Goal: Find specific page/section: Find specific page/section

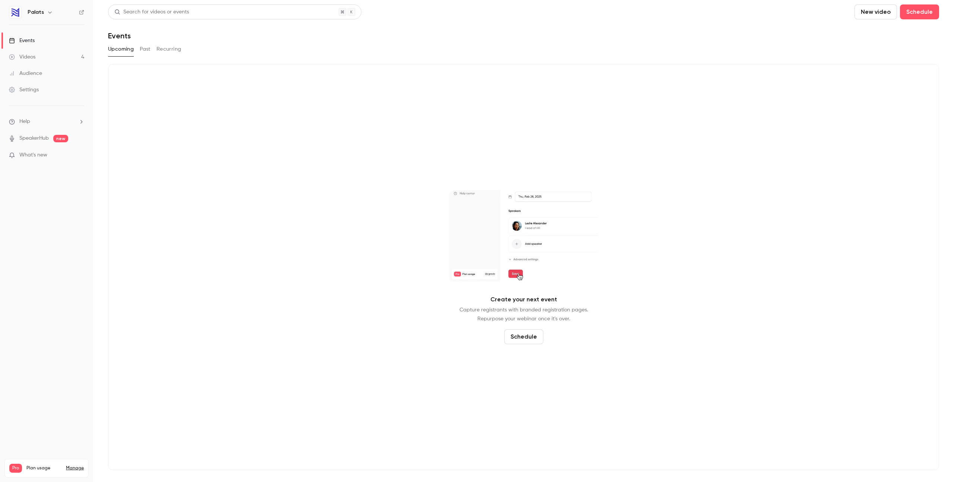
click at [149, 47] on button "Past" at bounding box center [145, 49] width 11 height 12
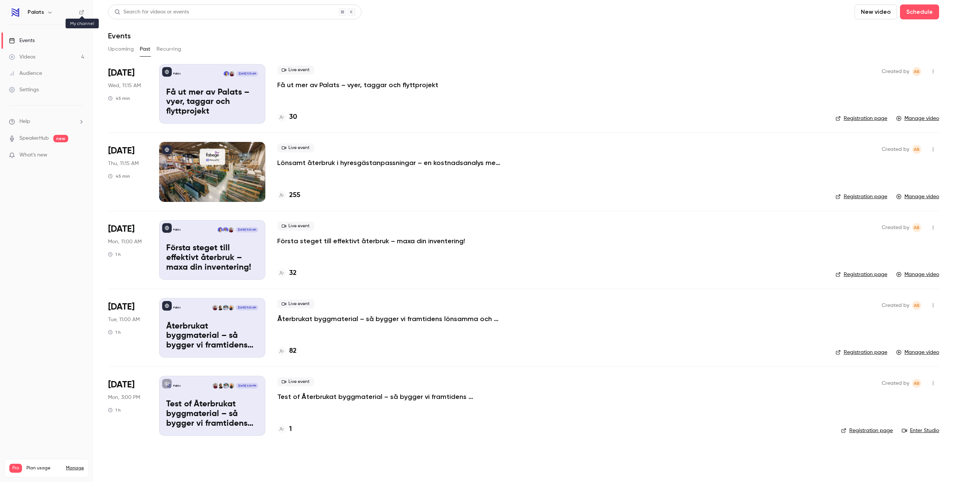
click at [79, 10] on icon at bounding box center [81, 12] width 5 height 5
